Goal: Task Accomplishment & Management: Manage account settings

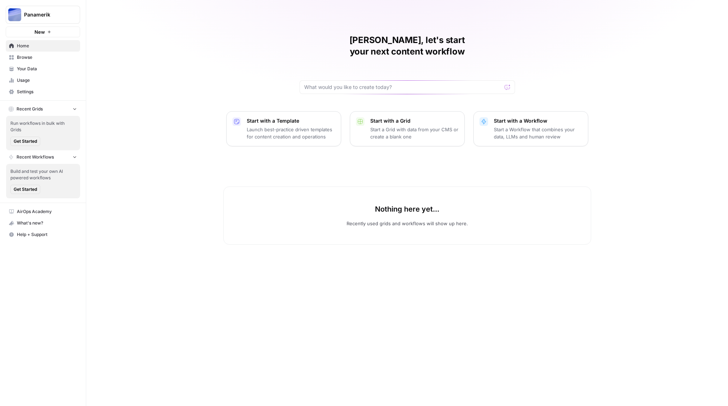
click at [36, 91] on span "Settings" at bounding box center [47, 92] width 60 height 6
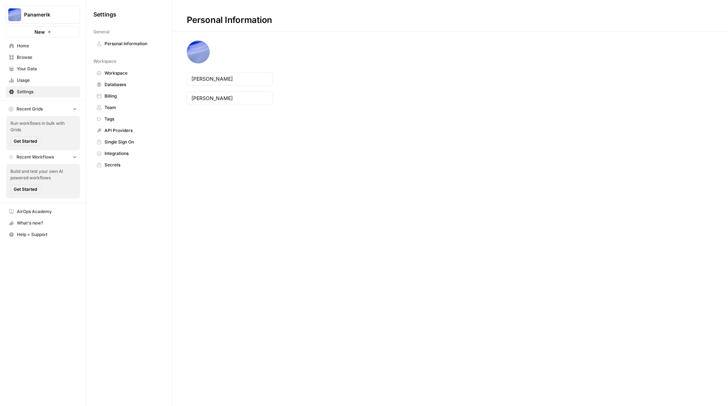
click at [120, 107] on span "Team" at bounding box center [132, 107] width 57 height 6
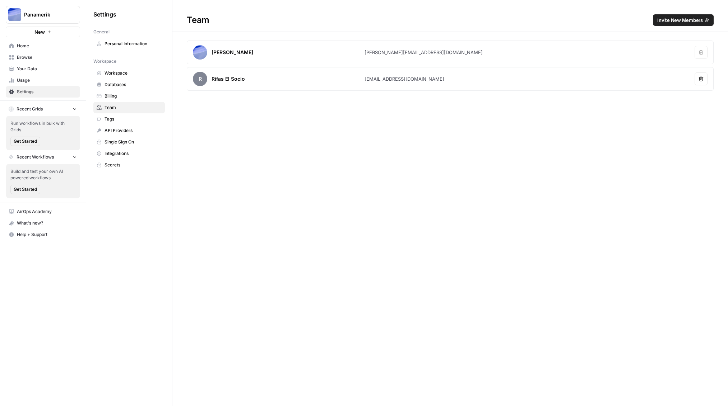
click at [427, 75] on div "[EMAIL_ADDRESS][DOMAIN_NAME]" at bounding box center [404, 78] width 80 height 7
click at [284, 76] on div "R Rifas El Socio" at bounding box center [279, 79] width 172 height 14
click at [250, 76] on div "R Rifas El Socio" at bounding box center [279, 79] width 172 height 14
click at [228, 80] on div "Rifas El Socio" at bounding box center [227, 78] width 33 height 7
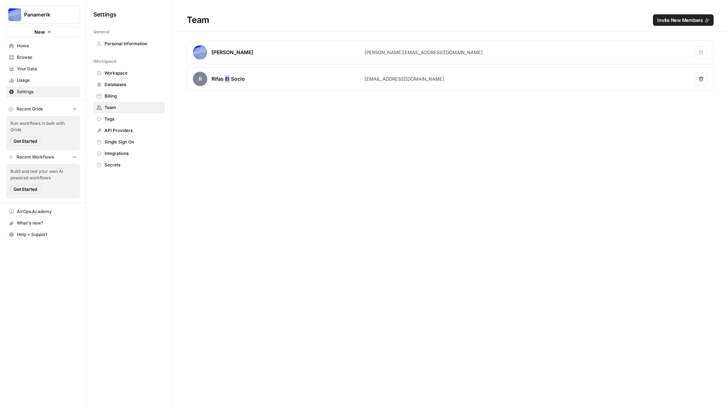
click at [199, 76] on span "R" at bounding box center [200, 79] width 14 height 14
click at [44, 14] on span "Panamerik" at bounding box center [45, 14] width 43 height 7
click at [36, 90] on span "Log Out" at bounding box center [67, 92] width 98 height 7
